Goal: Task Accomplishment & Management: Use online tool/utility

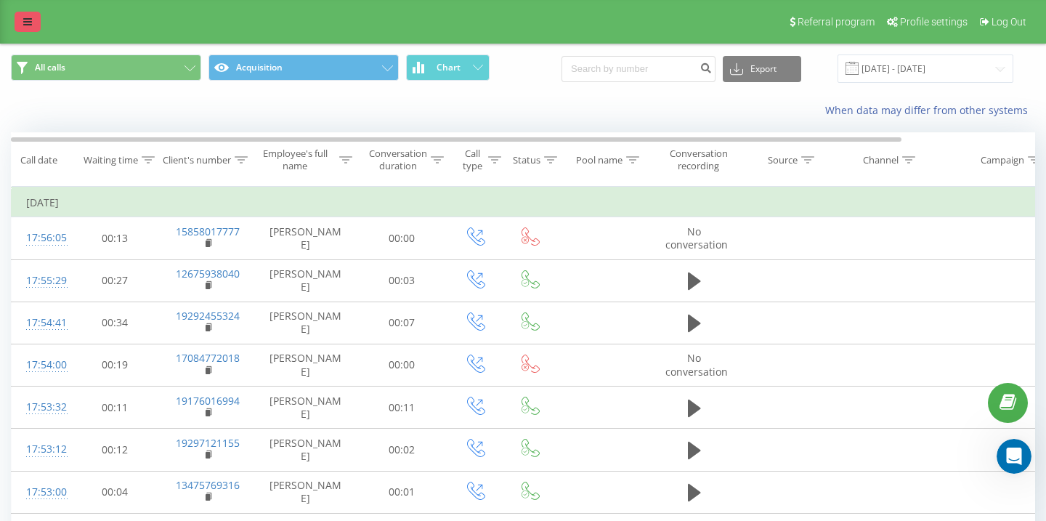
click at [31, 15] on link at bounding box center [28, 22] width 26 height 20
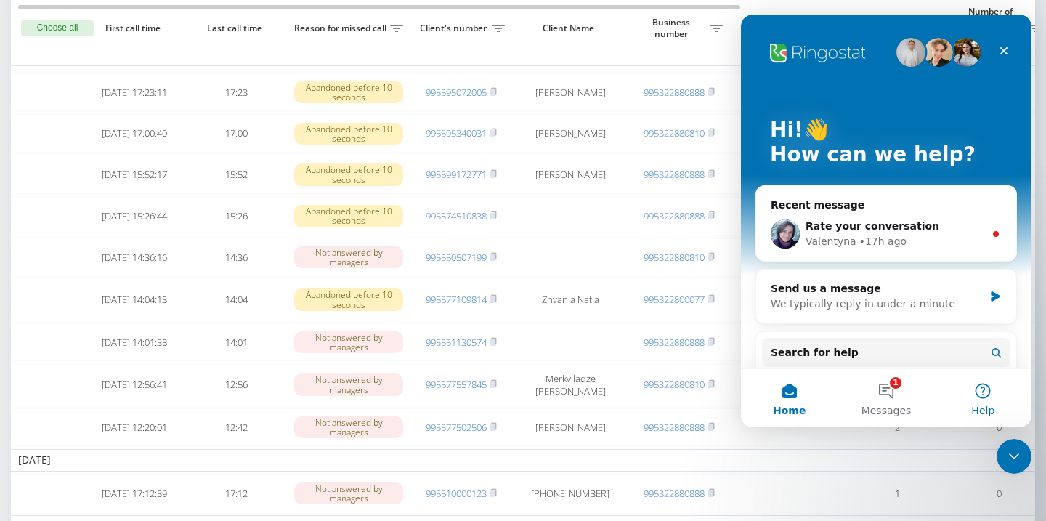
scroll to position [0, 4]
click at [1012, 460] on icon "Close Intercom Messenger" at bounding box center [1011, 453] width 17 height 17
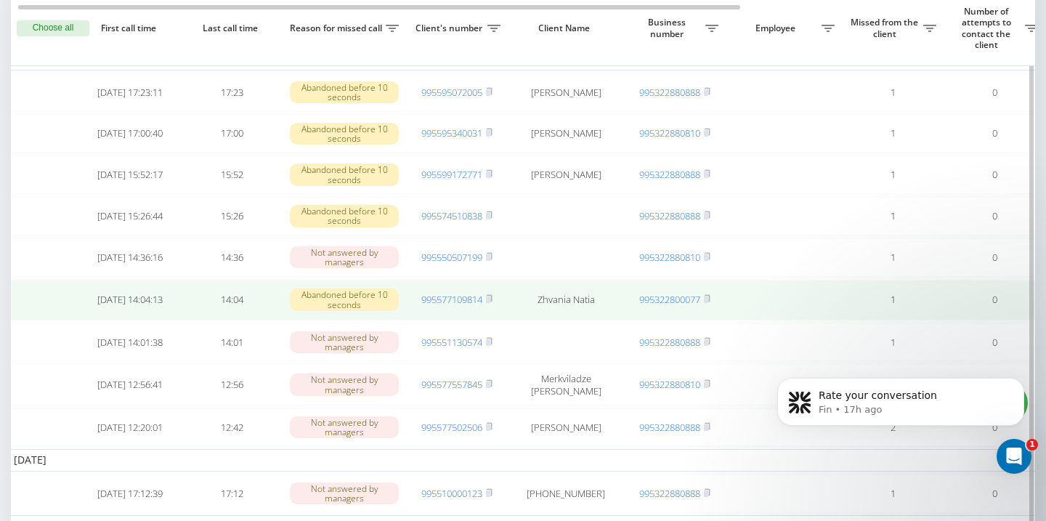
scroll to position [0, 9]
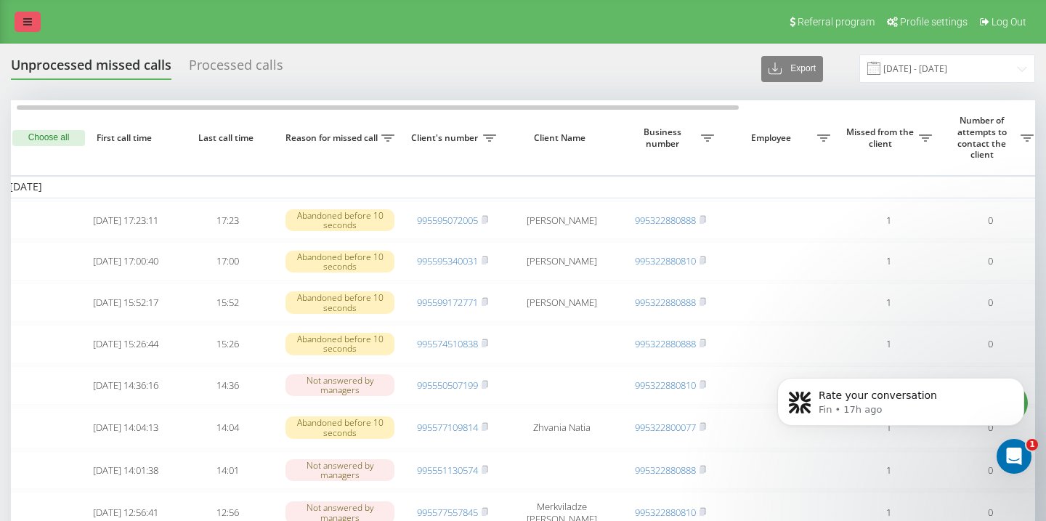
click at [24, 17] on icon at bounding box center [27, 22] width 9 height 10
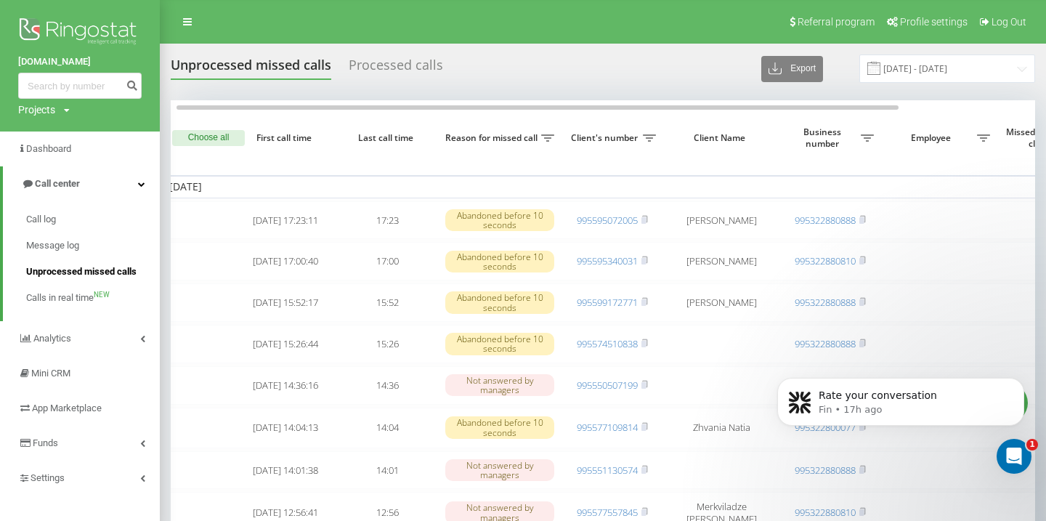
click at [89, 273] on span "Unprocessed missed calls" at bounding box center [81, 271] width 110 height 15
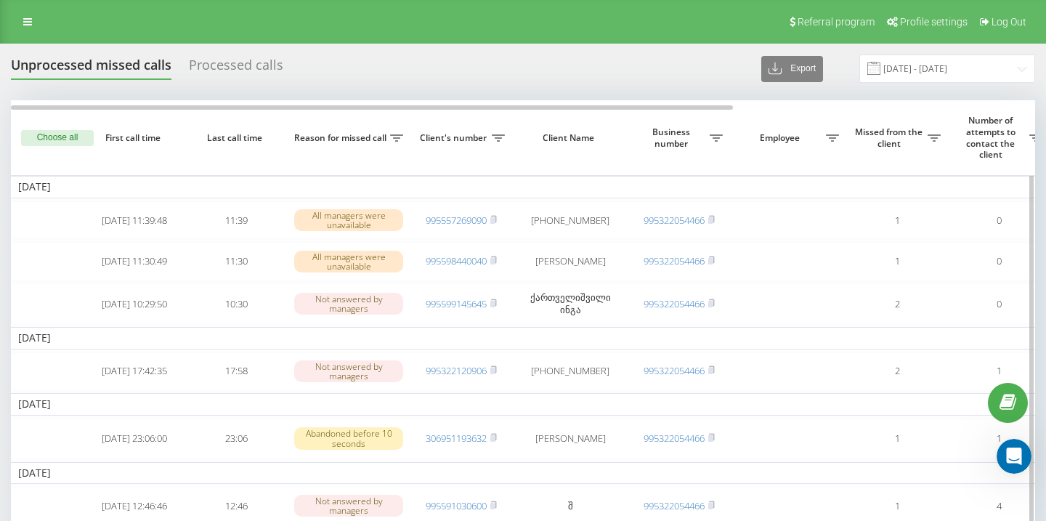
scroll to position [0, 4]
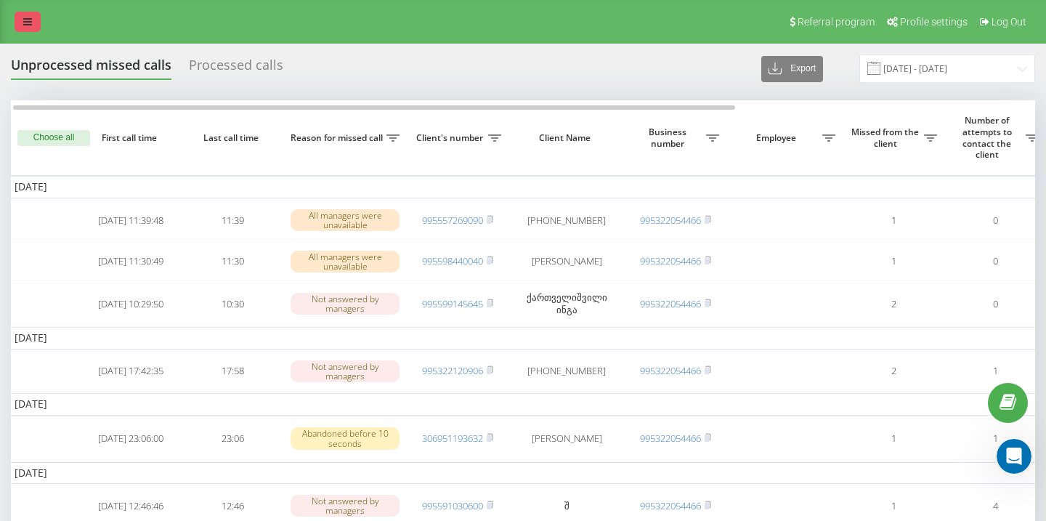
click at [30, 26] on icon at bounding box center [27, 22] width 9 height 10
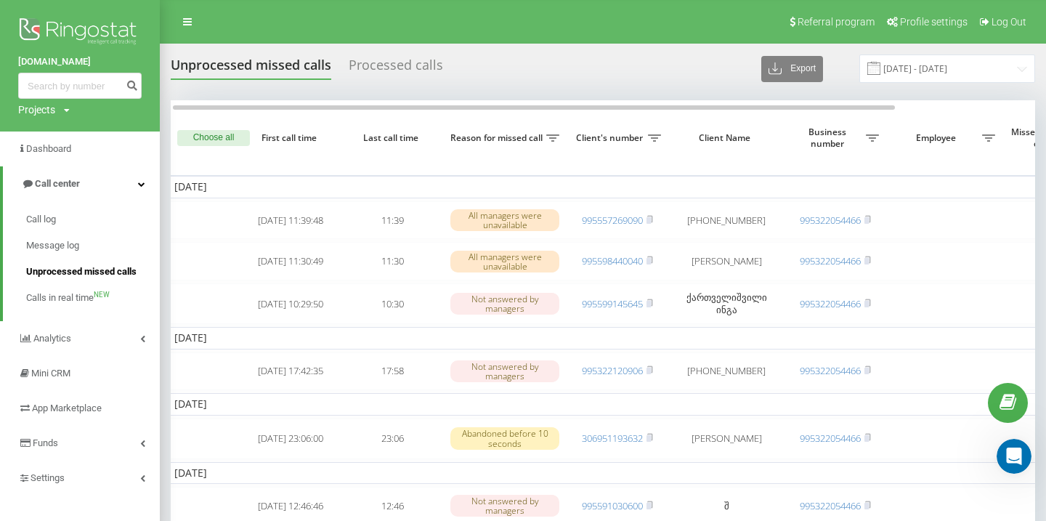
click at [104, 272] on span "Unprocessed missed calls" at bounding box center [81, 271] width 110 height 15
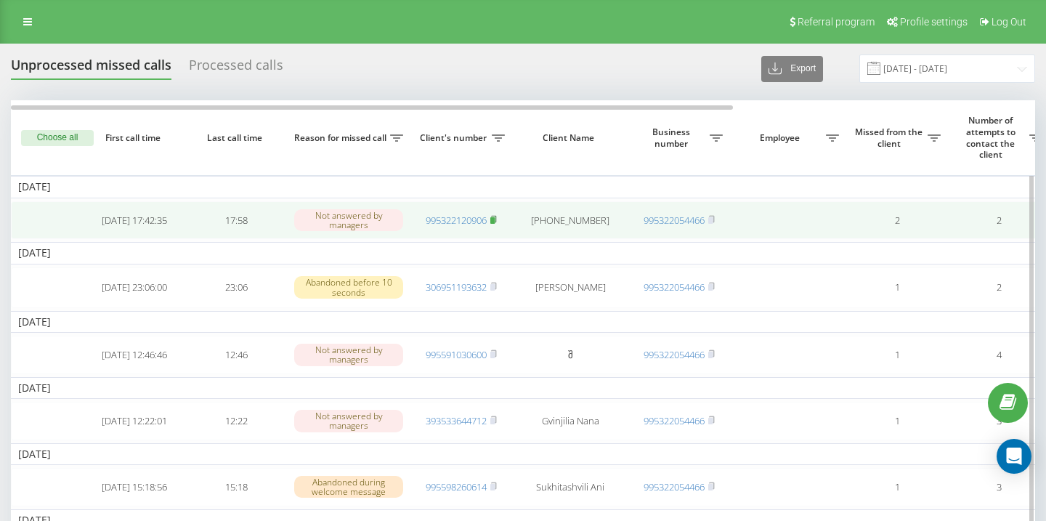
click at [494, 220] on rect at bounding box center [492, 220] width 4 height 7
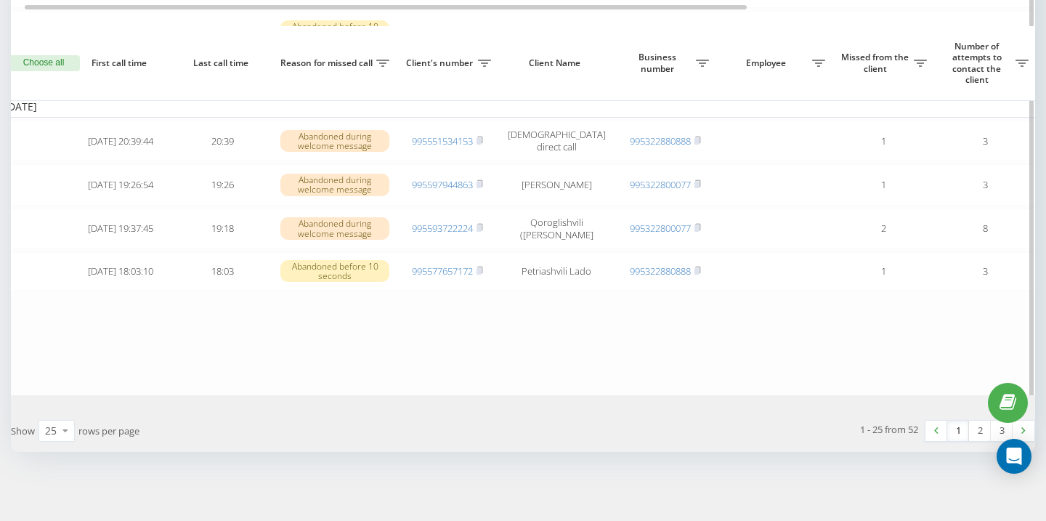
scroll to position [1125, 0]
click at [60, 433] on icon at bounding box center [65, 430] width 22 height 28
click at [55, 390] on span "50" at bounding box center [51, 389] width 12 height 14
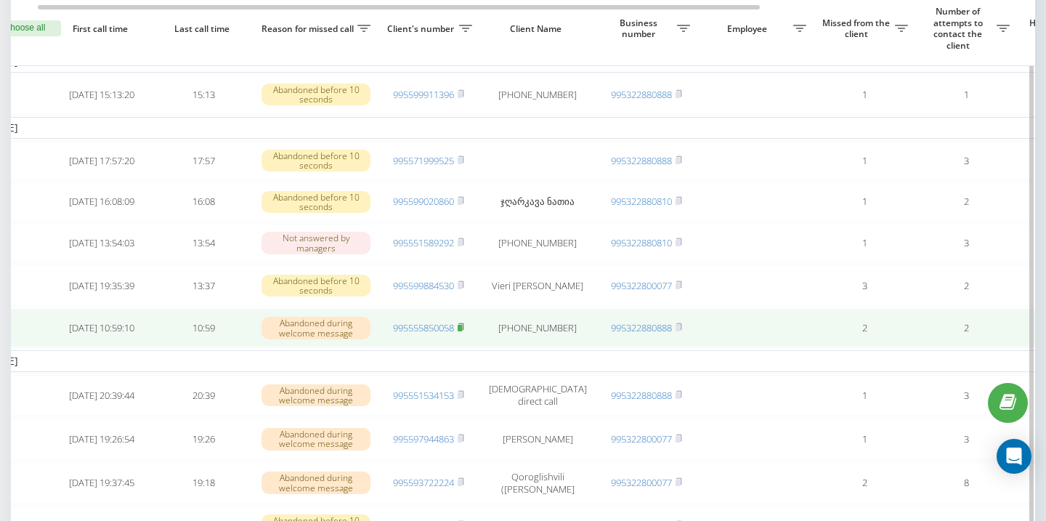
click at [460, 331] on rect at bounding box center [459, 328] width 4 height 7
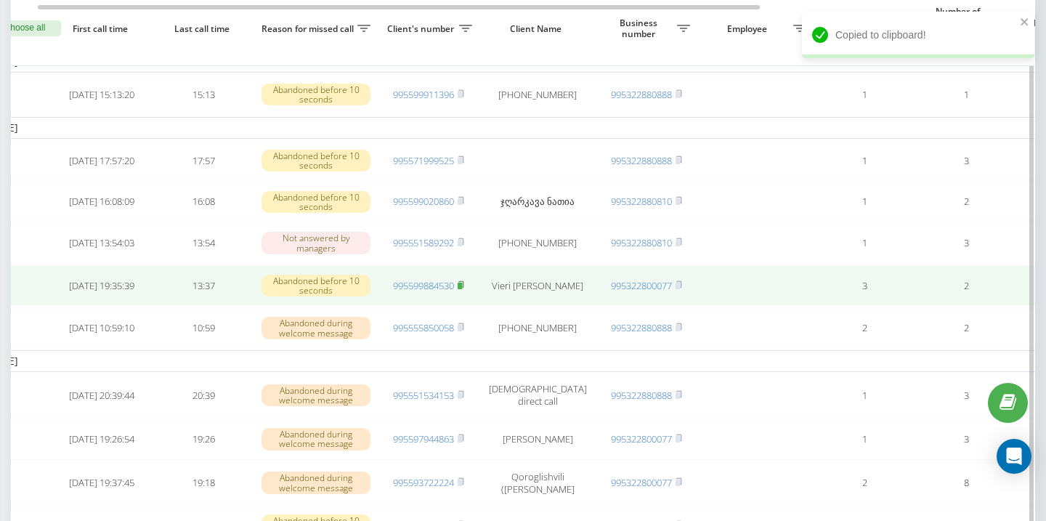
click at [460, 289] on rect at bounding box center [459, 285] width 4 height 7
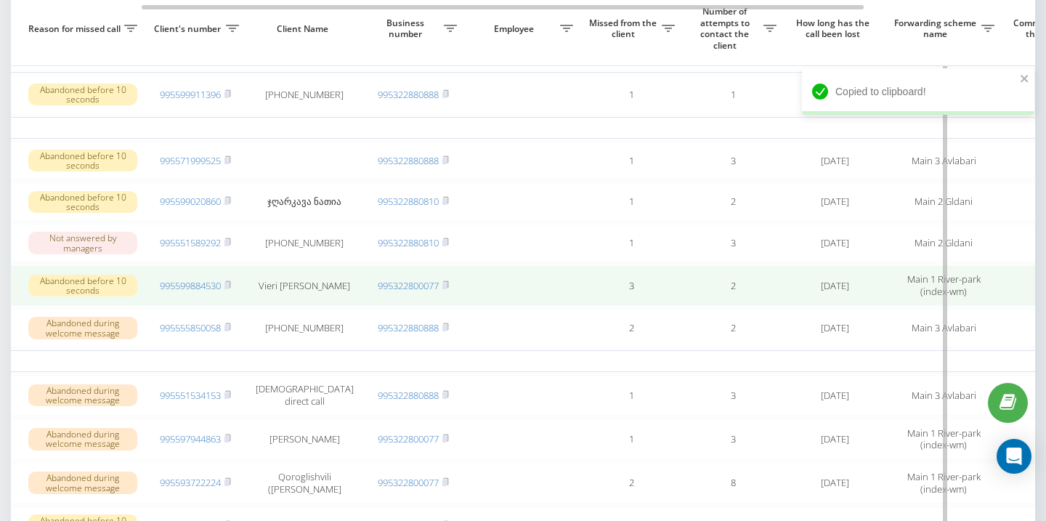
scroll to position [0, 428]
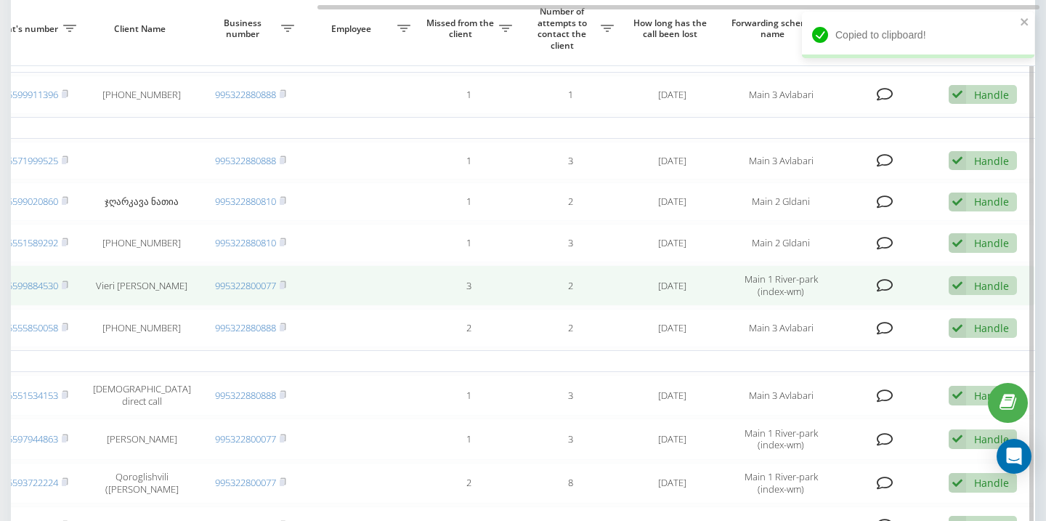
click at [962, 296] on icon at bounding box center [956, 286] width 17 height 20
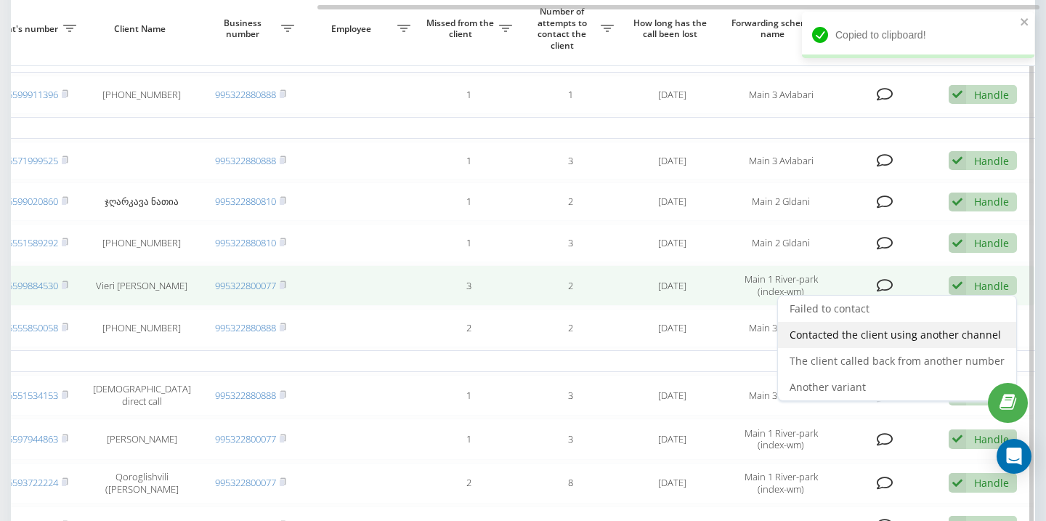
click at [875, 341] on span "Contacted the client using another channel" at bounding box center [894, 334] width 211 height 14
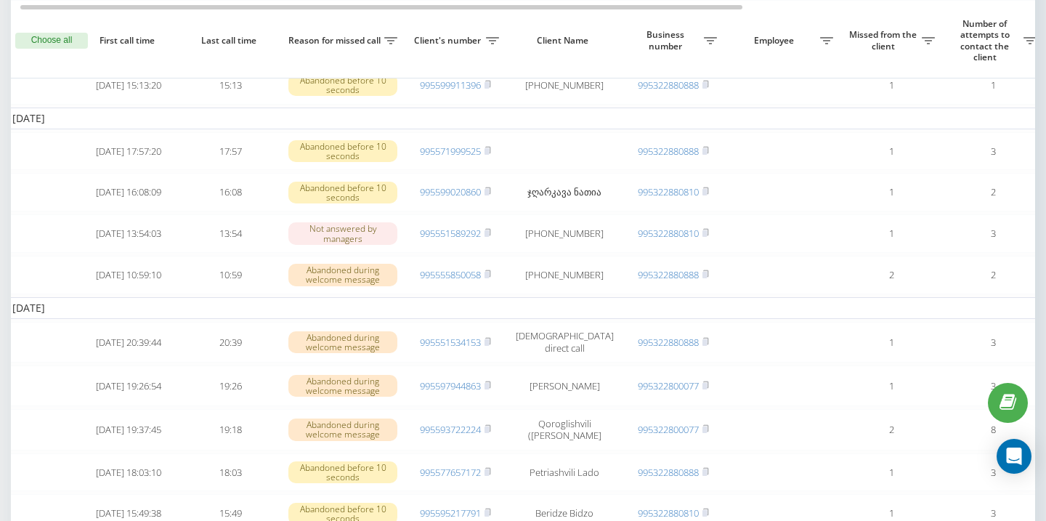
scroll to position [0, 8]
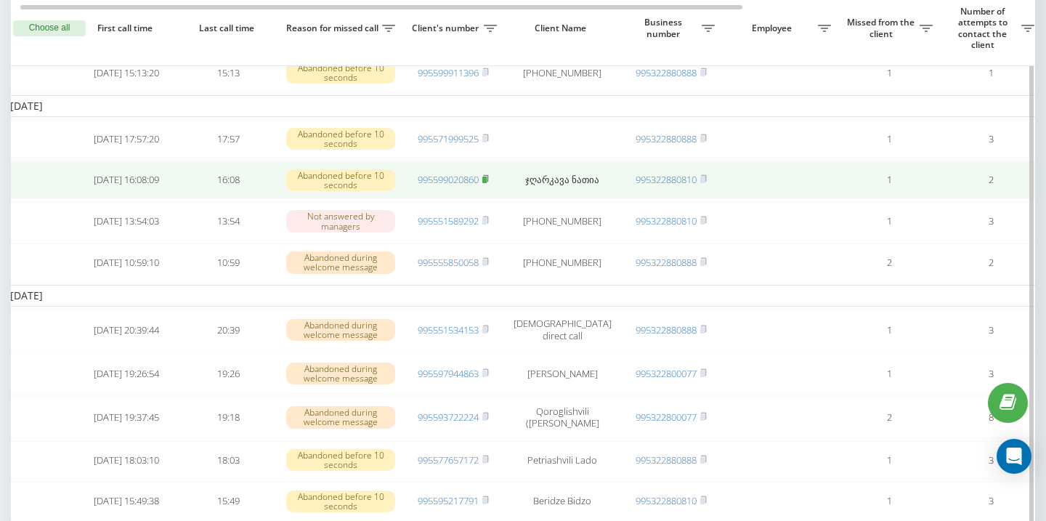
click at [489, 183] on icon at bounding box center [485, 178] width 7 height 9
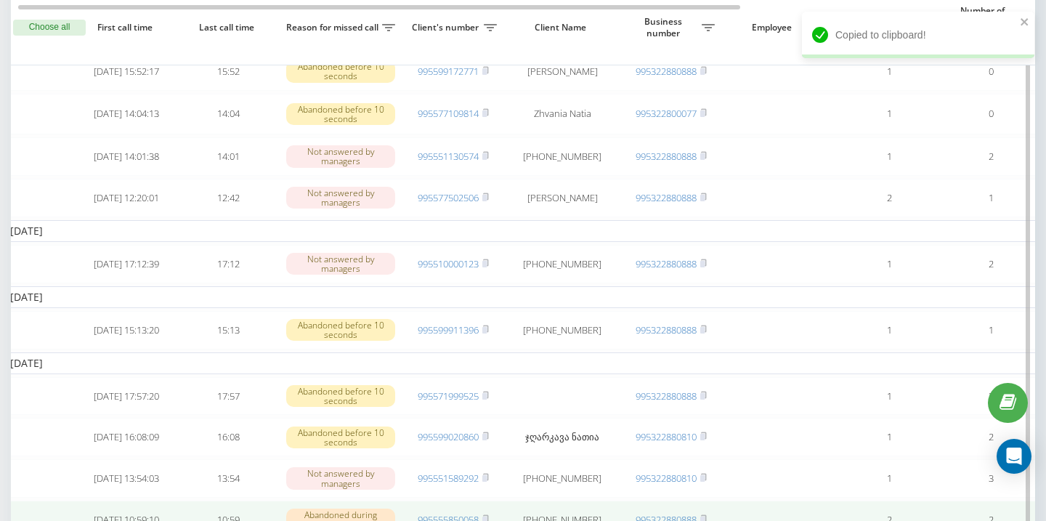
scroll to position [604, 0]
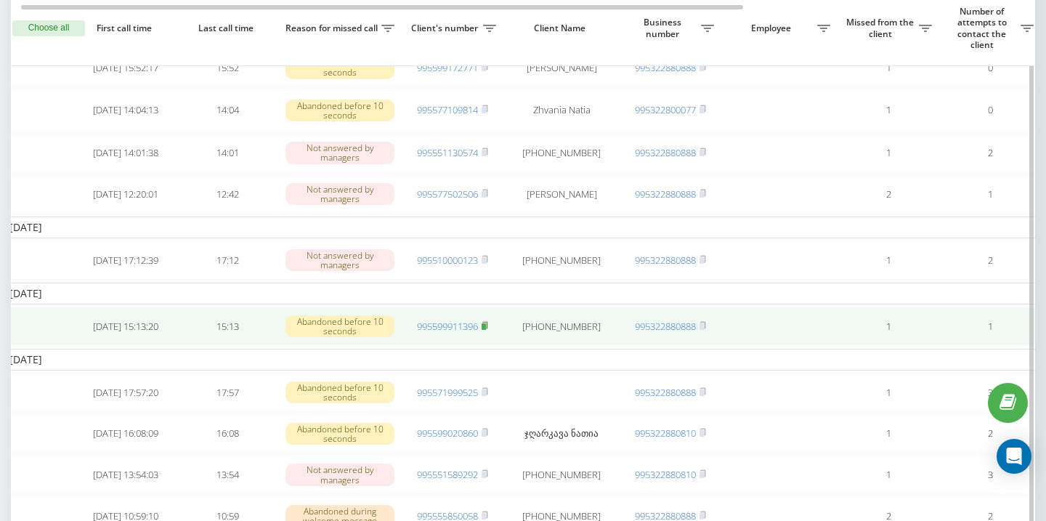
click at [484, 330] on rect at bounding box center [483, 326] width 4 height 7
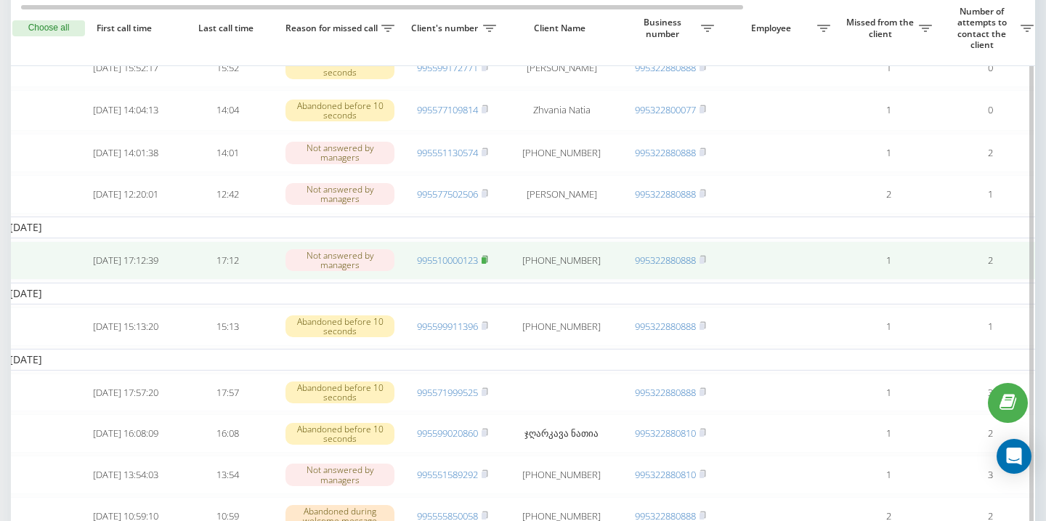
click at [487, 262] on icon at bounding box center [484, 259] width 5 height 7
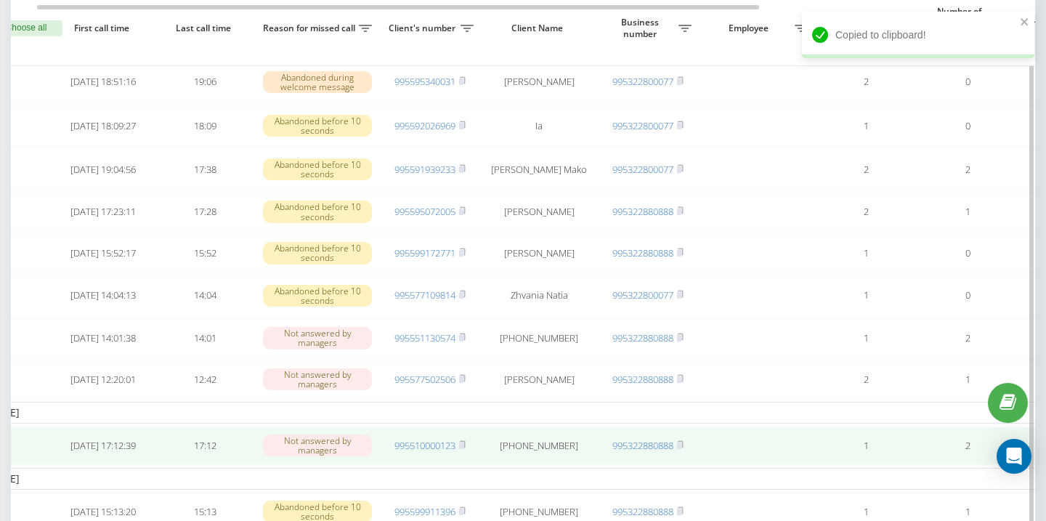
scroll to position [415, 0]
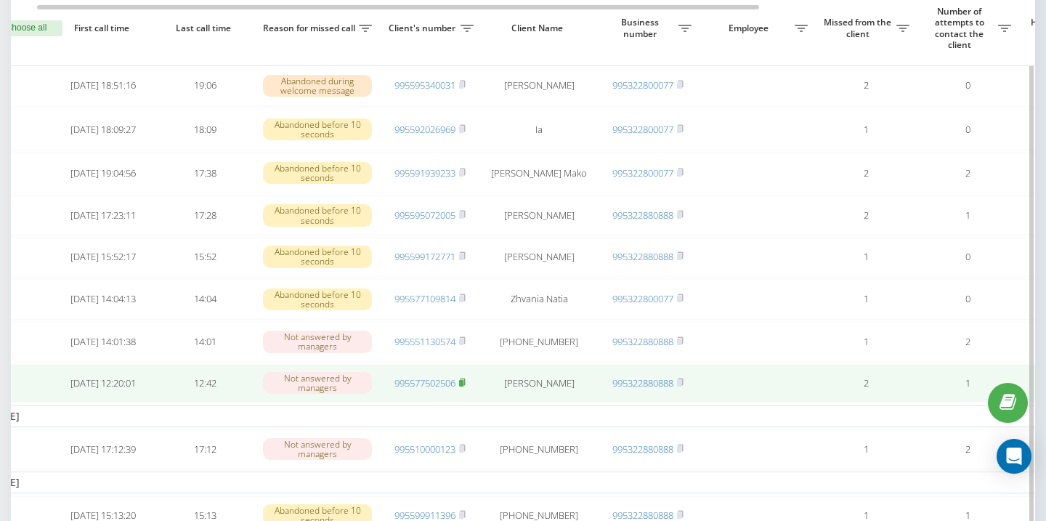
click at [465, 386] on icon at bounding box center [462, 382] width 7 height 9
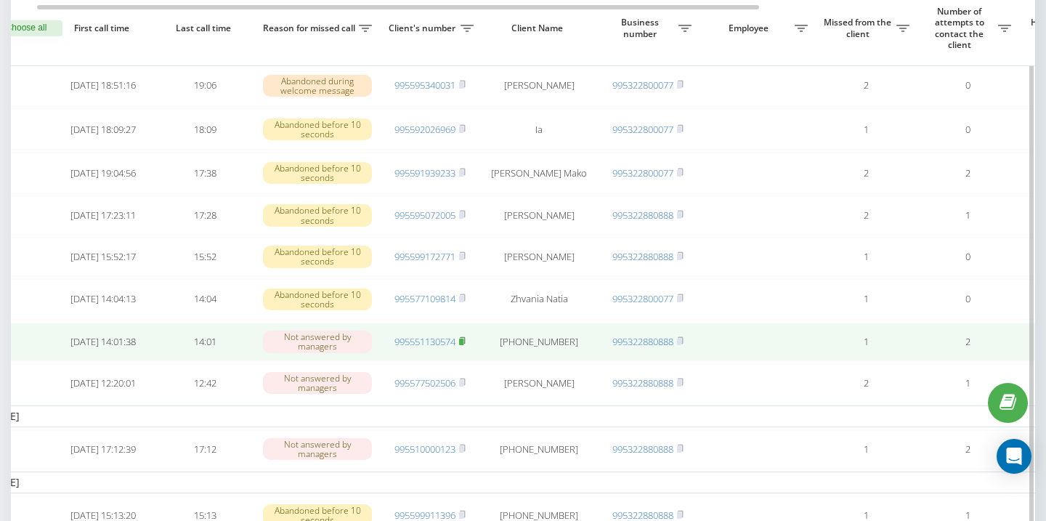
click at [463, 345] on rect at bounding box center [461, 341] width 4 height 7
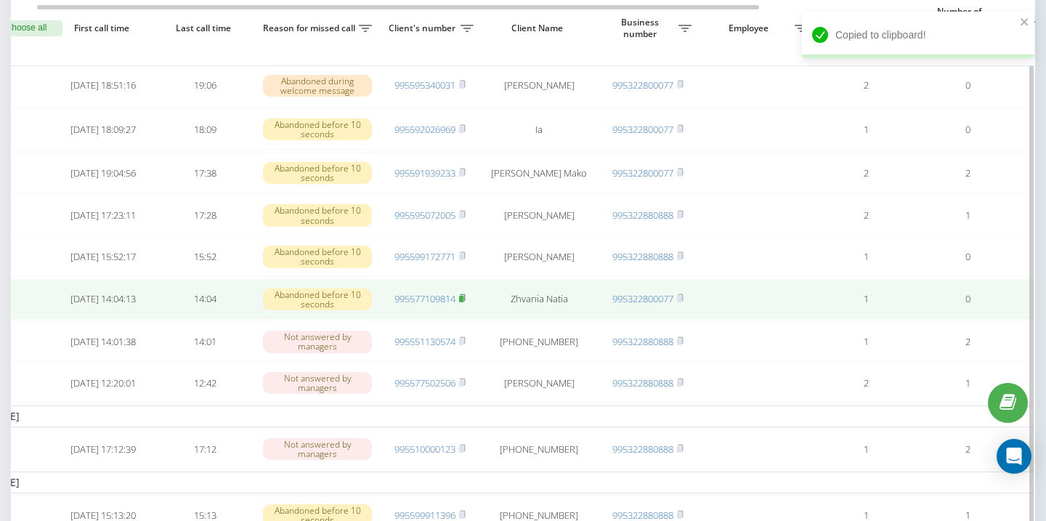
click at [463, 302] on rect at bounding box center [461, 299] width 4 height 7
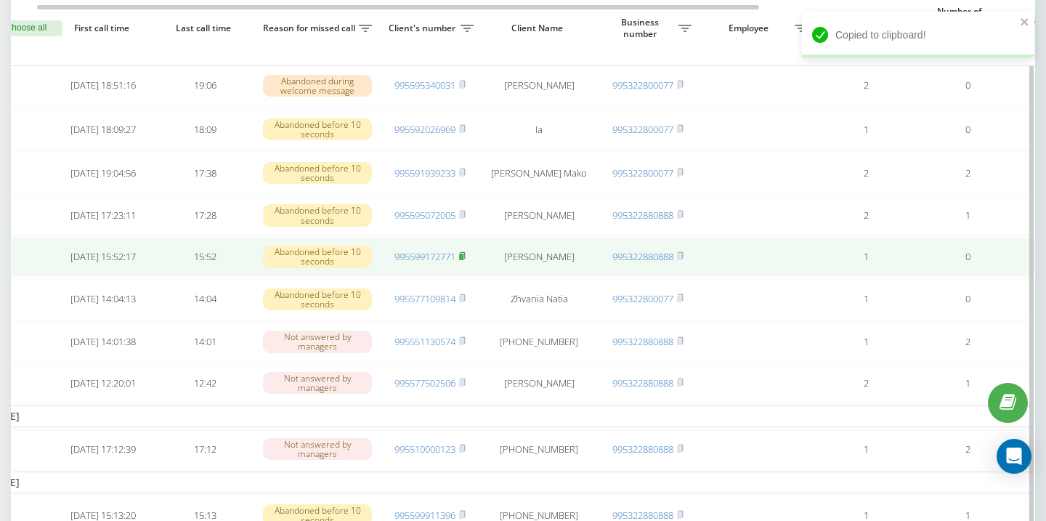
click at [465, 260] on icon at bounding box center [462, 255] width 7 height 9
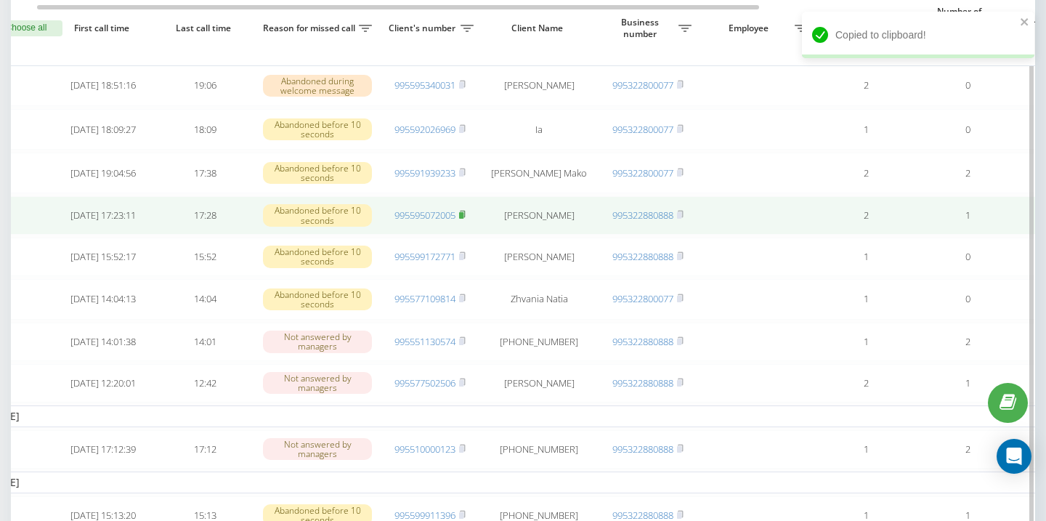
click at [463, 219] on rect at bounding box center [461, 215] width 4 height 7
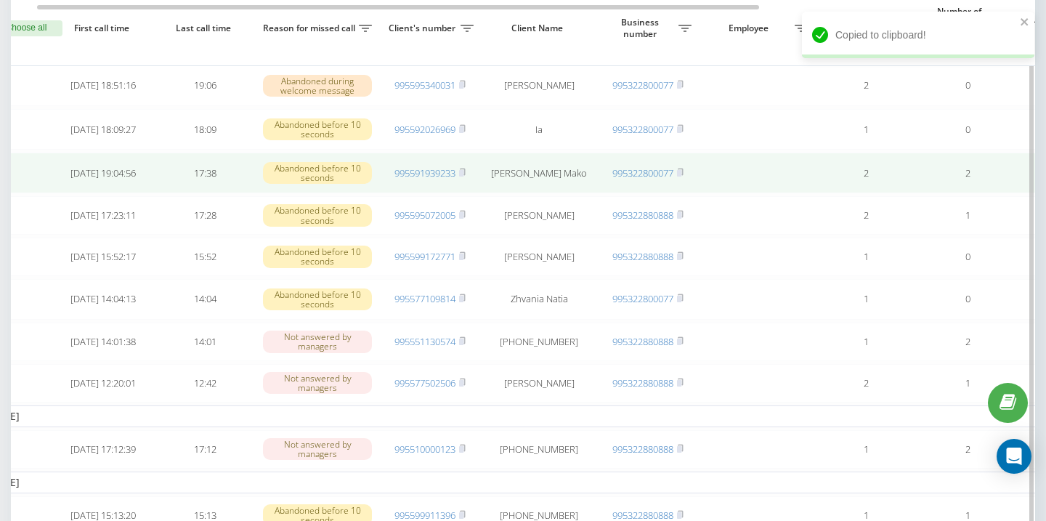
click at [467, 179] on td "995591939233" at bounding box center [430, 172] width 102 height 41
click at [463, 176] on rect at bounding box center [461, 173] width 4 height 7
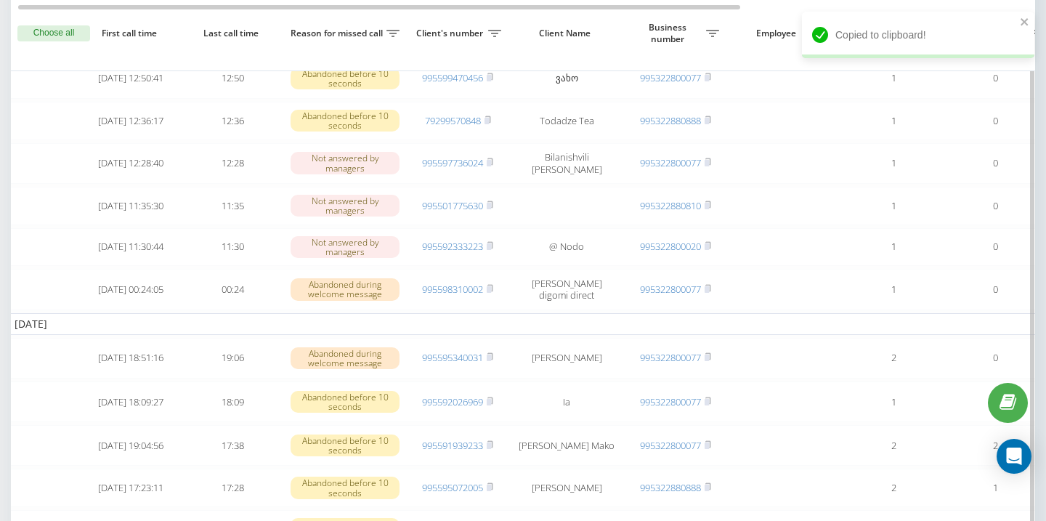
scroll to position [140, 0]
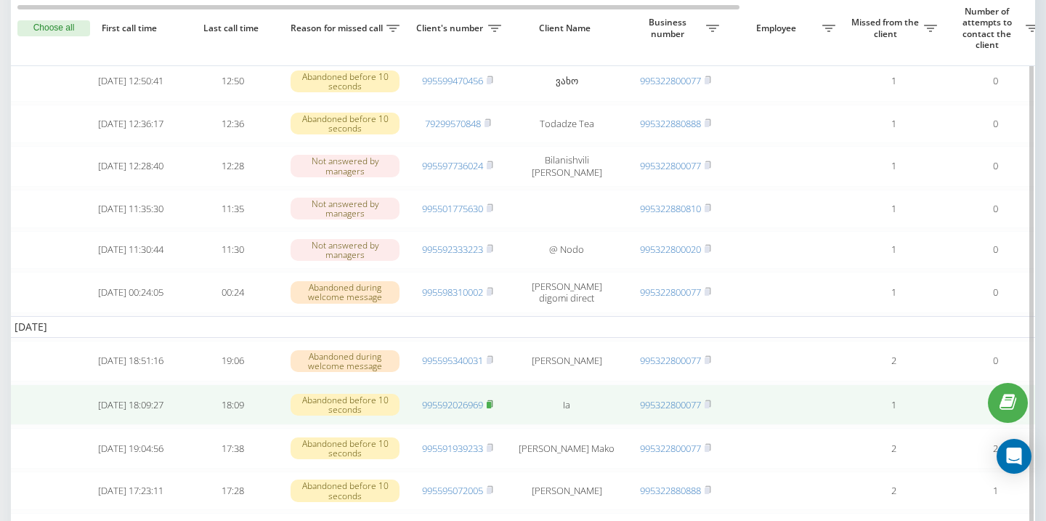
click at [491, 408] on rect at bounding box center [488, 405] width 4 height 7
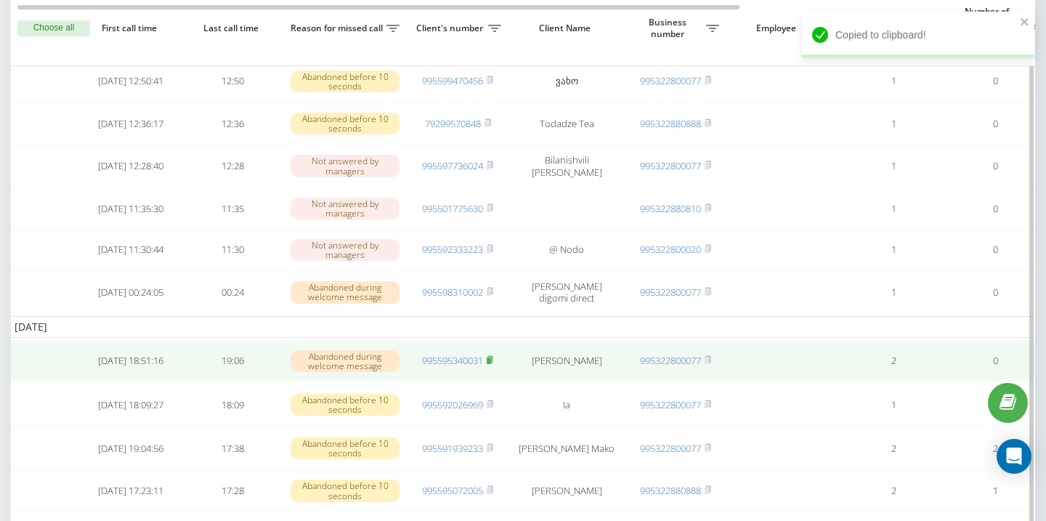
click at [493, 364] on icon at bounding box center [489, 359] width 7 height 9
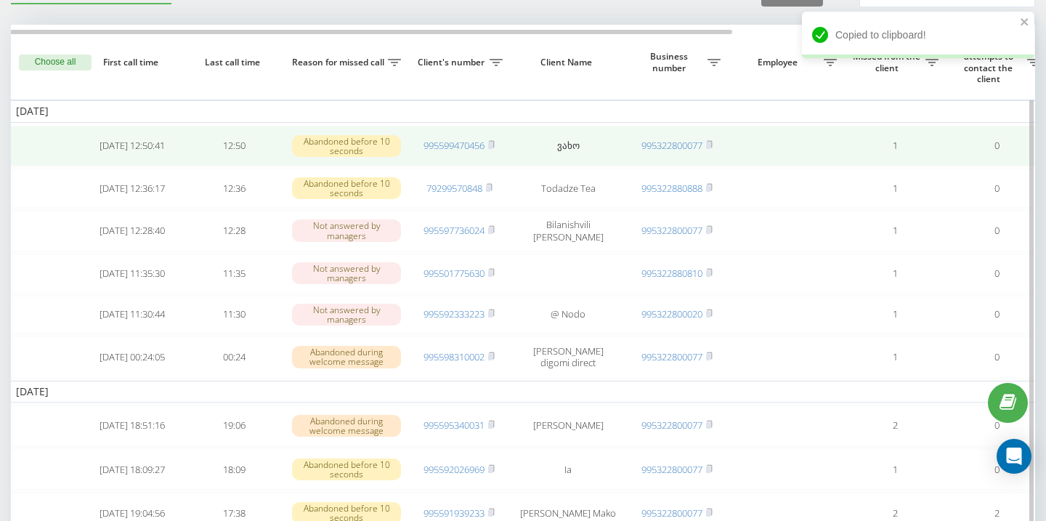
scroll to position [0, 0]
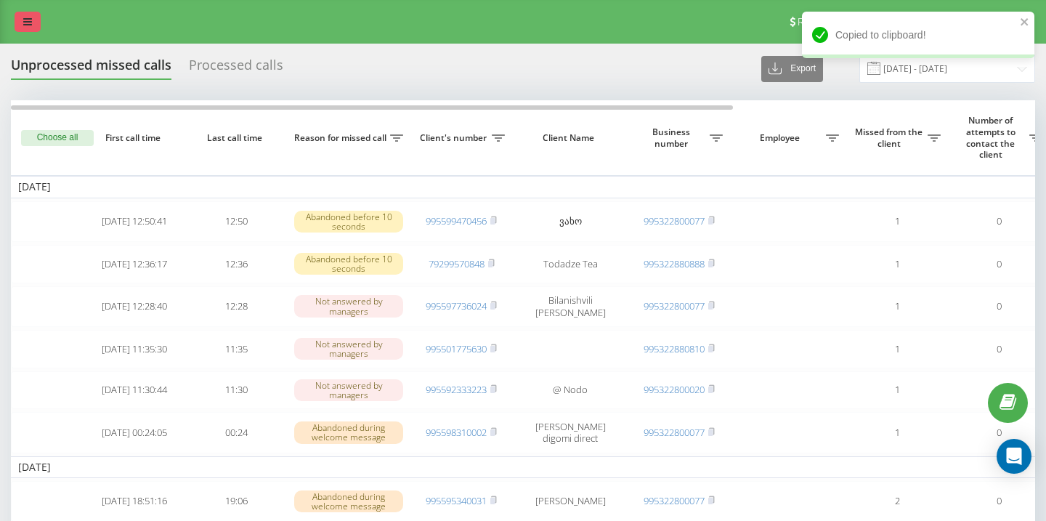
click at [36, 15] on link at bounding box center [28, 22] width 26 height 20
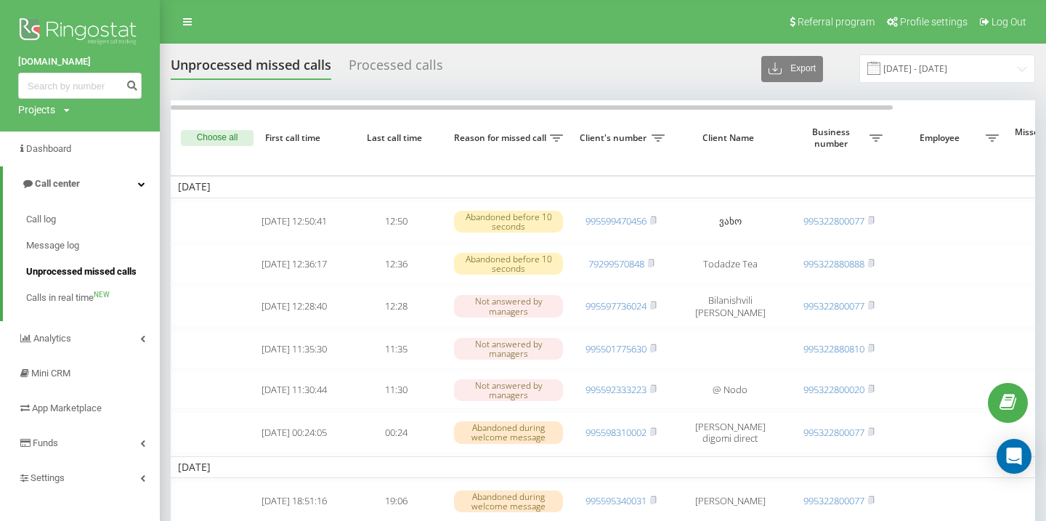
click at [101, 269] on span "Unprocessed missed calls" at bounding box center [81, 271] width 110 height 15
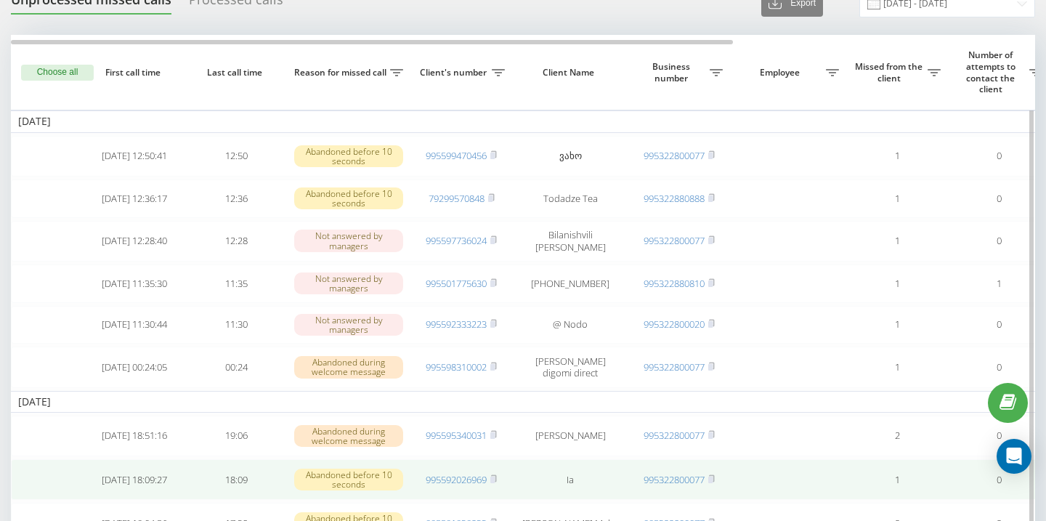
scroll to position [64, 0]
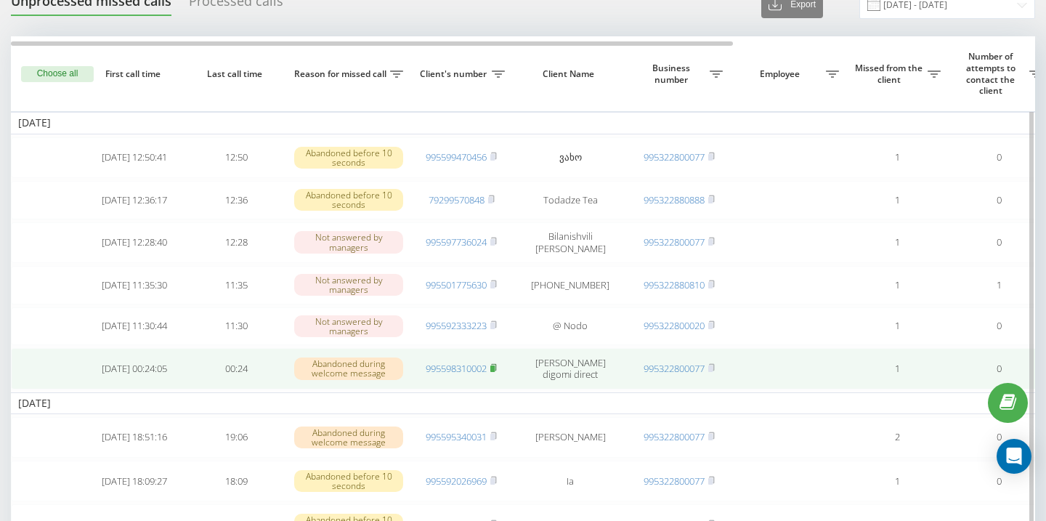
click at [494, 372] on rect at bounding box center [492, 368] width 4 height 7
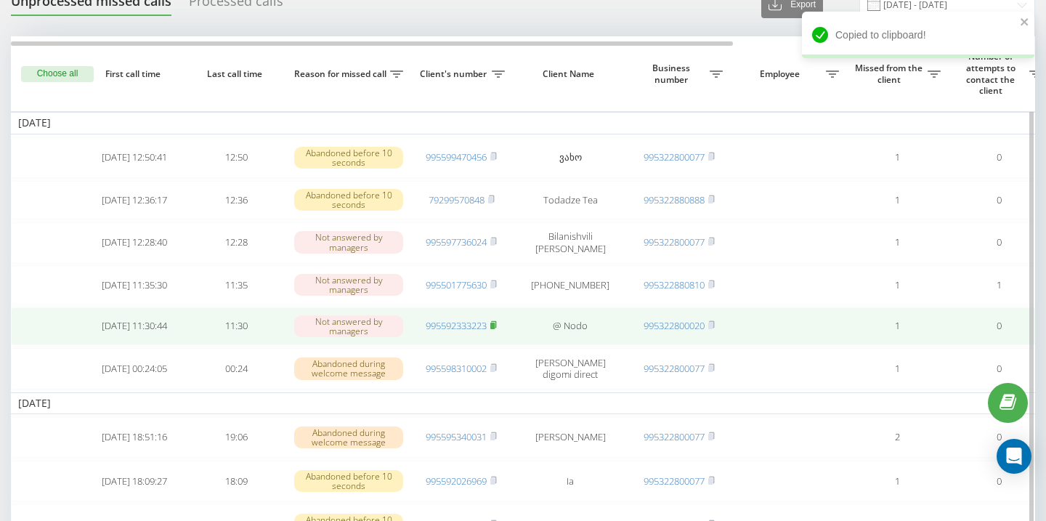
click at [494, 329] on rect at bounding box center [492, 325] width 4 height 7
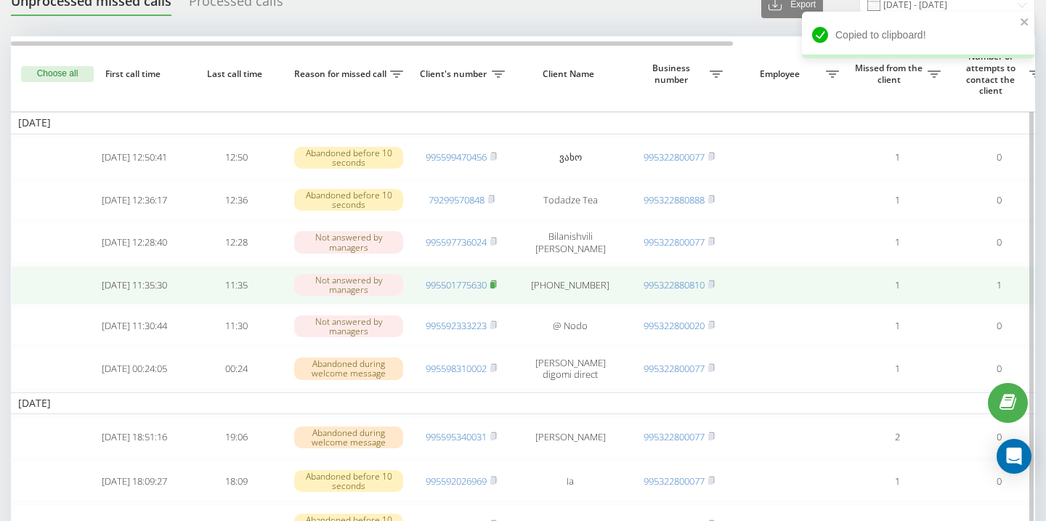
click at [497, 288] on icon at bounding box center [493, 284] width 7 height 9
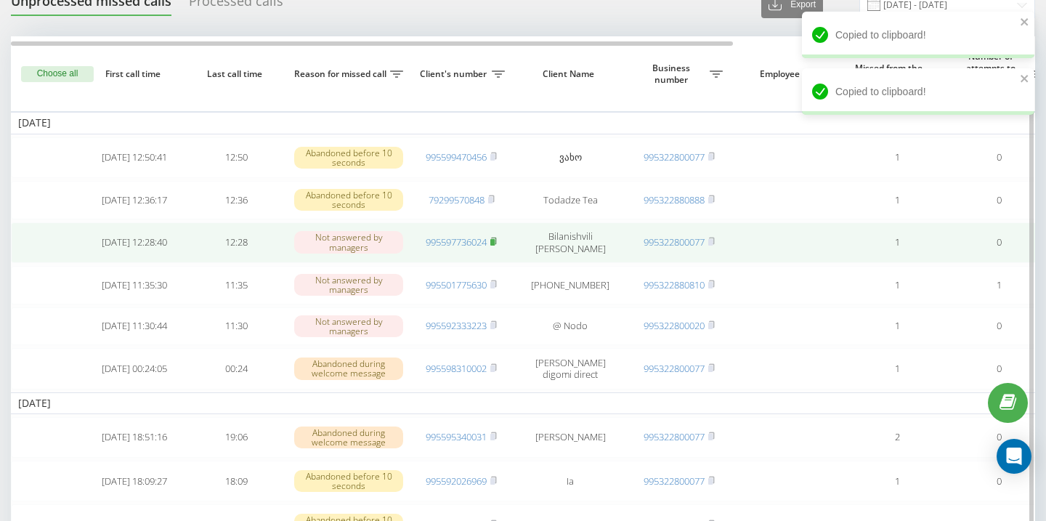
click at [494, 243] on rect at bounding box center [492, 242] width 4 height 7
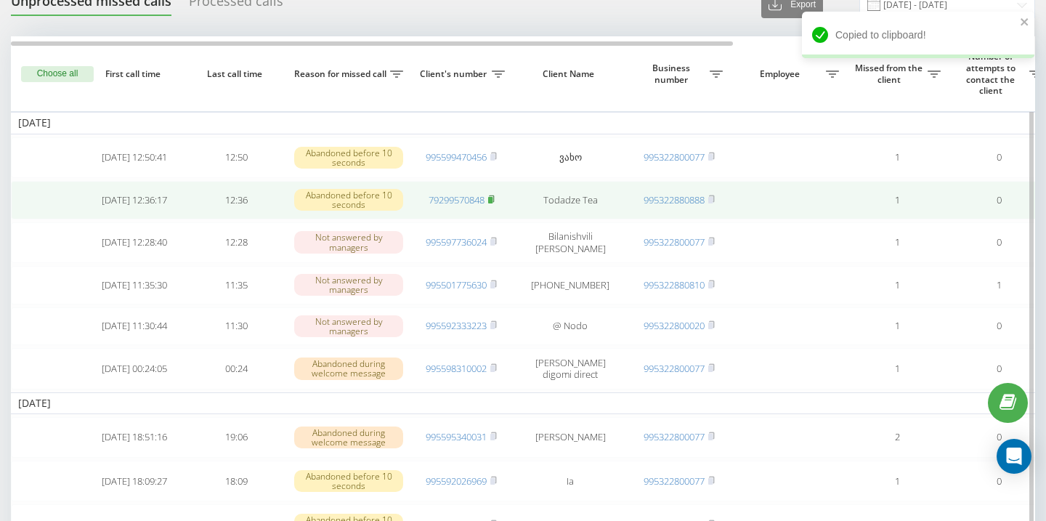
click at [492, 200] on rect at bounding box center [490, 200] width 4 height 7
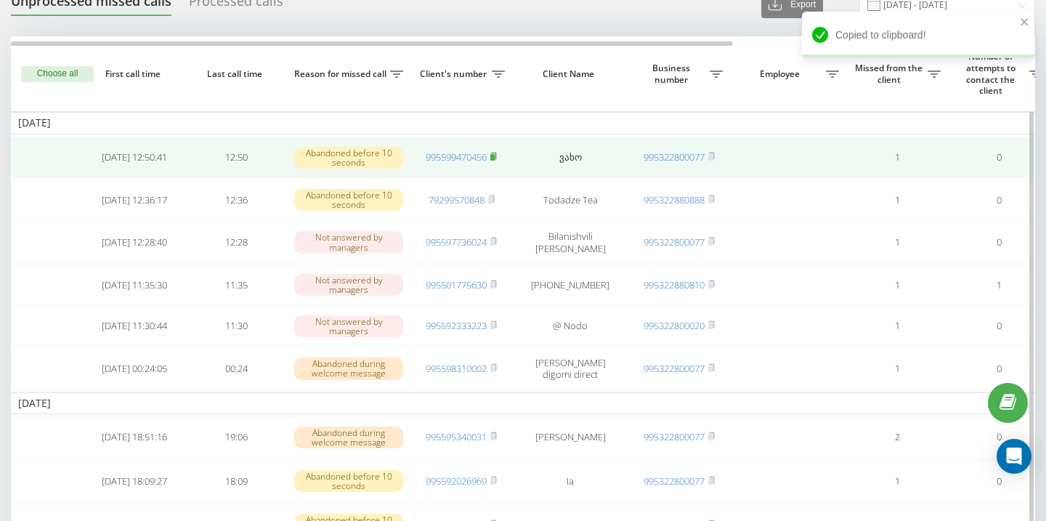
click at [494, 155] on rect at bounding box center [492, 157] width 4 height 7
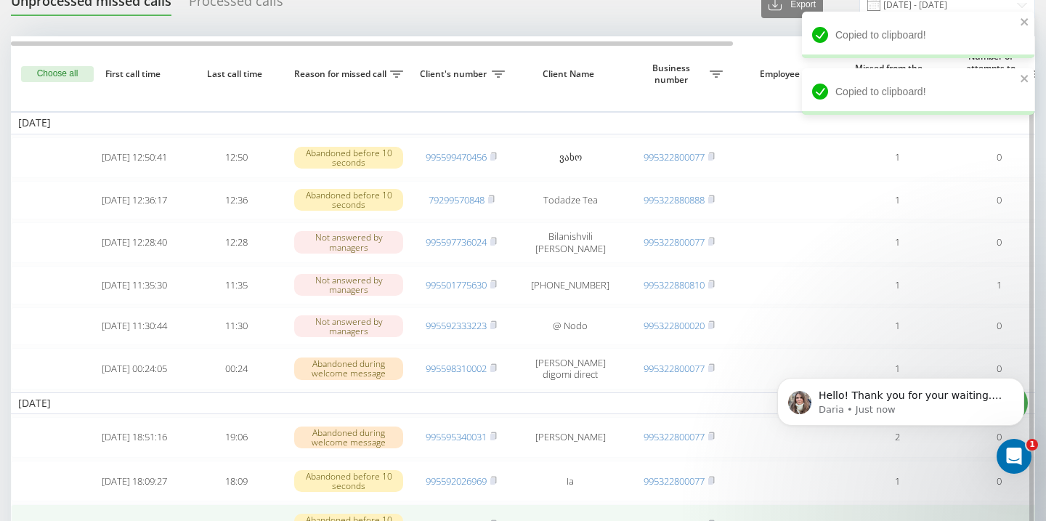
scroll to position [0, 0]
